Goal: Navigation & Orientation: Go to known website

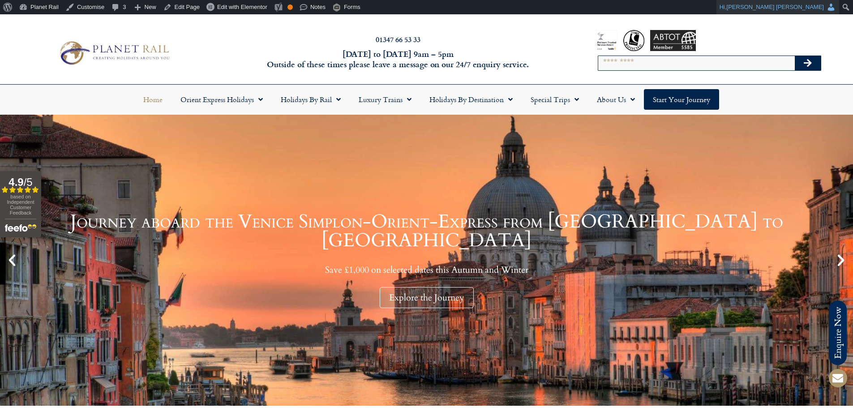
click at [816, 9] on span "Connor Harkness" at bounding box center [774, 7] width 97 height 7
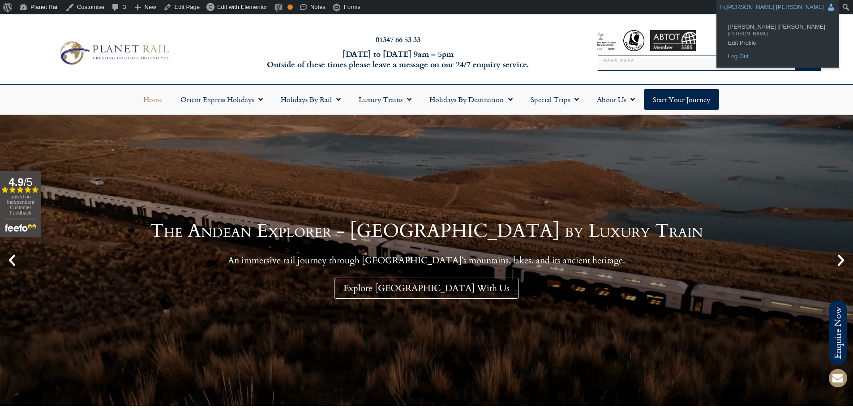
click at [778, 54] on link "Log Out" at bounding box center [777, 57] width 108 height 12
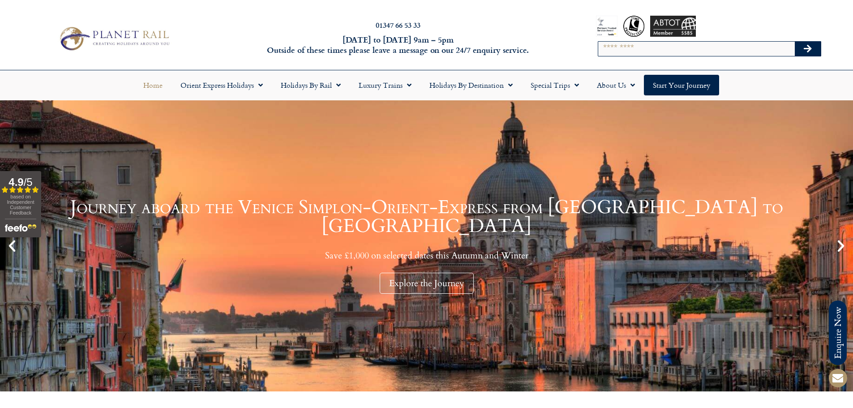
click at [413, 256] on div "Journey aboard the Venice Simplon-Orient-Express from [GEOGRAPHIC_DATA] to [GEO…" at bounding box center [426, 246] width 808 height 96
click at [428, 273] on div "Explore the Journey" at bounding box center [427, 283] width 94 height 21
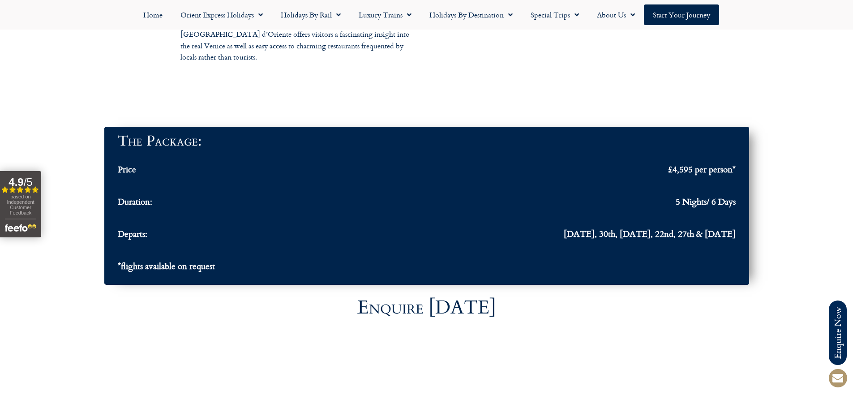
scroll to position [2954, 0]
